Goal: Obtain resource: Download file/media

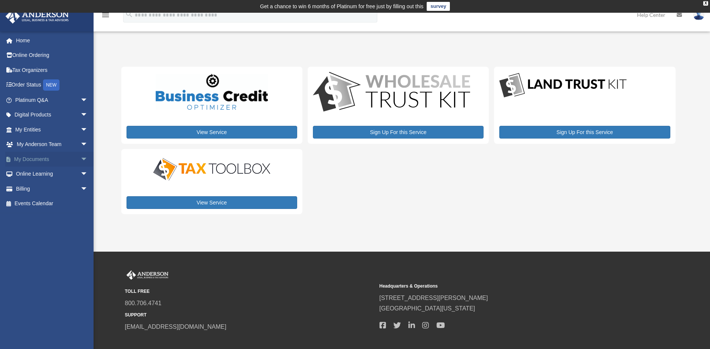
click at [80, 159] on span "arrow_drop_down" at bounding box center [87, 158] width 15 height 15
click at [34, 174] on link "Box" at bounding box center [54, 173] width 89 height 15
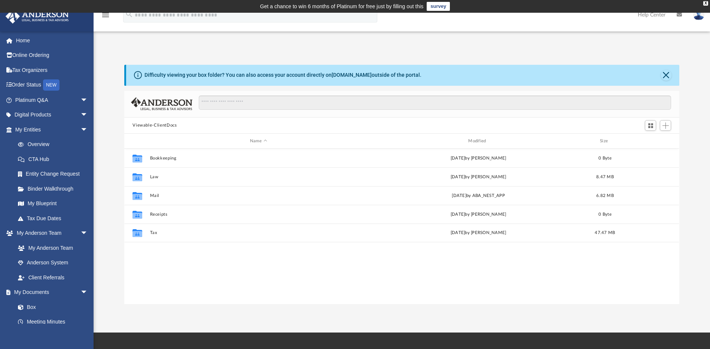
scroll to position [165, 549]
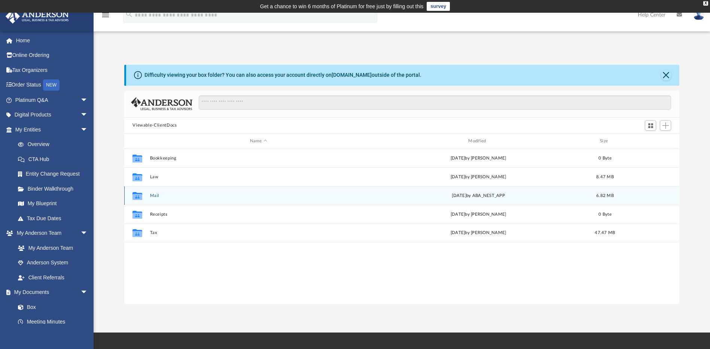
click at [157, 196] on button "Mail" at bounding box center [258, 195] width 217 height 5
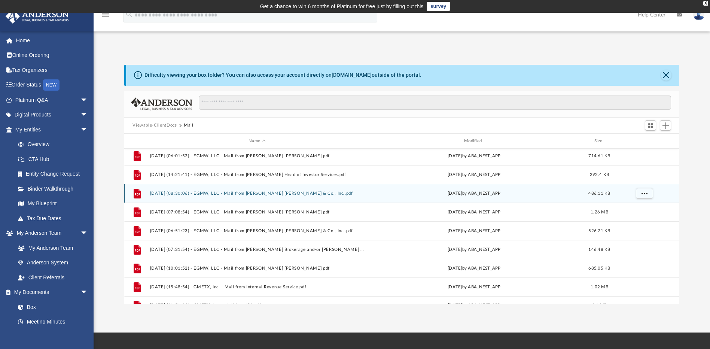
scroll to position [32, 0]
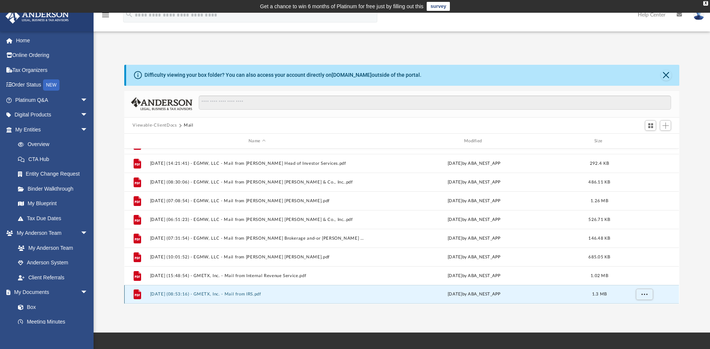
click at [187, 295] on button "[DATE] (08:53:16) - GMETX, Inc. - Mail from IRS.pdf" at bounding box center [257, 294] width 214 height 5
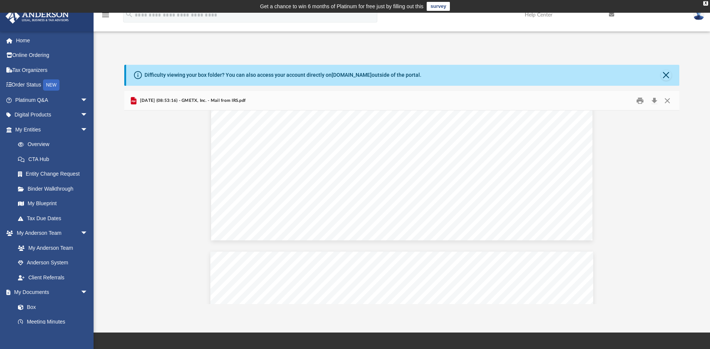
scroll to position [0, 0]
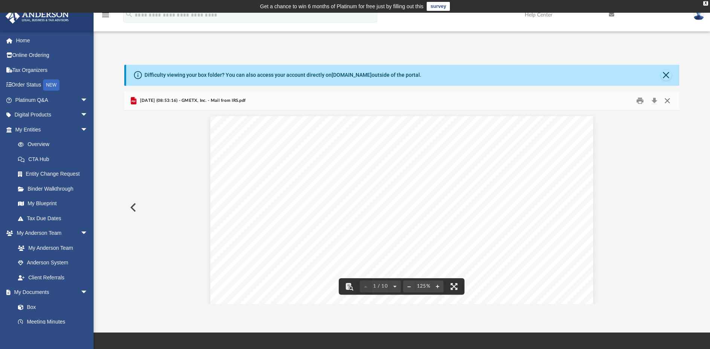
click at [668, 101] on button "Close" at bounding box center [666, 101] width 13 height 12
